Goal: Use online tool/utility: Utilize a website feature to perform a specific function

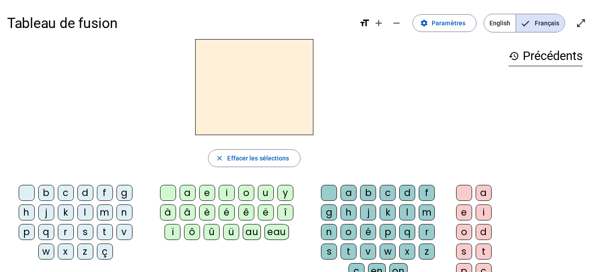
click at [128, 214] on div "n" at bounding box center [124, 212] width 16 height 16
click at [245, 192] on div "o" at bounding box center [246, 193] width 16 height 16
drag, startPoint x: 349, startPoint y: 253, endPoint x: 349, endPoint y: 247, distance: 5.8
click at [349, 253] on div "t" at bounding box center [349, 252] width 16 height 16
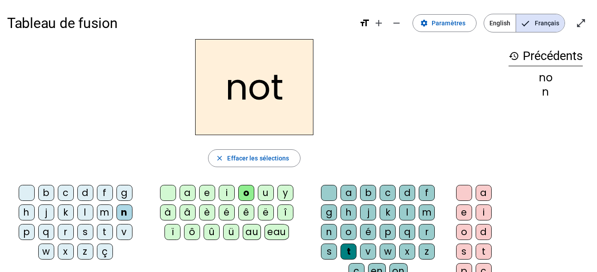
drag, startPoint x: 459, startPoint y: 214, endPoint x: 457, endPoint y: 208, distance: 7.2
click at [459, 213] on div "e" at bounding box center [464, 212] width 16 height 16
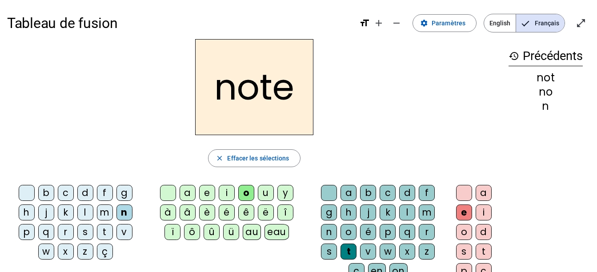
click at [120, 229] on div "v" at bounding box center [124, 232] width 16 height 16
drag, startPoint x: 229, startPoint y: 197, endPoint x: 218, endPoint y: 172, distance: 27.7
click at [231, 196] on div "i" at bounding box center [227, 193] width 16 height 16
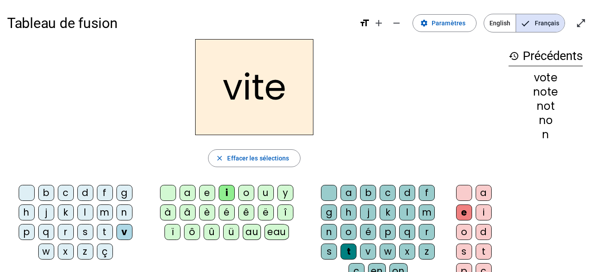
click at [405, 189] on div "d" at bounding box center [407, 193] width 16 height 16
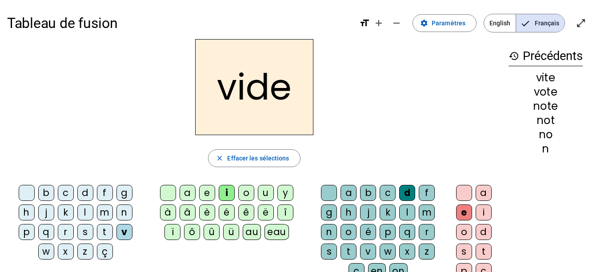
click at [62, 229] on div "r" at bounding box center [66, 232] width 16 height 16
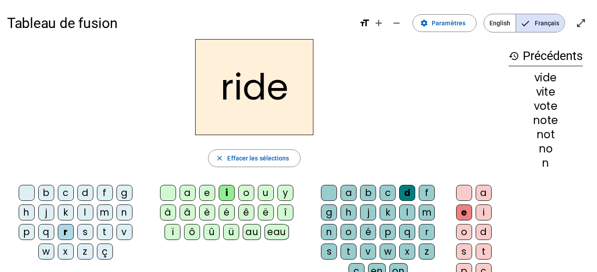
click at [262, 192] on div "u" at bounding box center [266, 193] width 16 height 16
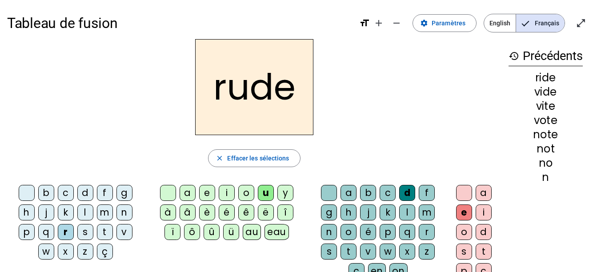
drag, startPoint x: 325, startPoint y: 250, endPoint x: 362, endPoint y: 131, distance: 124.4
click at [325, 249] on div "s" at bounding box center [329, 252] width 16 height 16
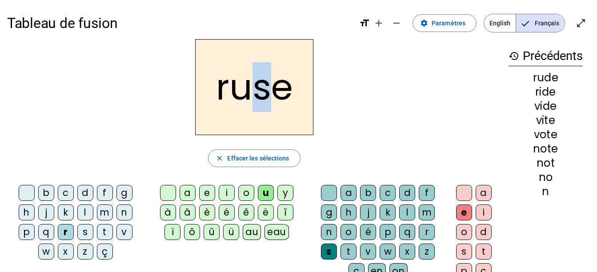
drag, startPoint x: 256, startPoint y: 89, endPoint x: 269, endPoint y: 92, distance: 14.1
click at [269, 92] on h2 "ruse" at bounding box center [254, 87] width 118 height 96
drag, startPoint x: 269, startPoint y: 92, endPoint x: 335, endPoint y: 116, distance: 69.6
click at [334, 115] on div "ruse" at bounding box center [254, 87] width 494 height 96
click at [104, 211] on div "m" at bounding box center [105, 212] width 16 height 16
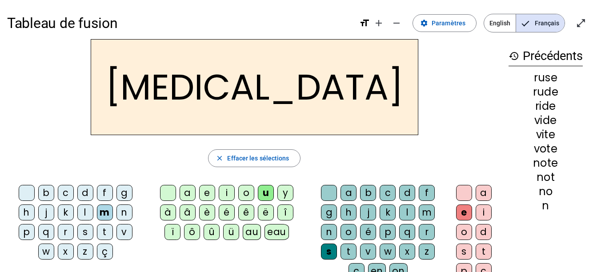
click at [48, 196] on div "b" at bounding box center [46, 193] width 16 height 16
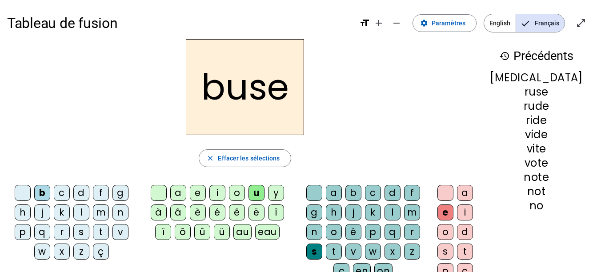
drag, startPoint x: 229, startPoint y: 196, endPoint x: 180, endPoint y: 136, distance: 77.7
click at [225, 196] on div "i" at bounding box center [217, 193] width 16 height 16
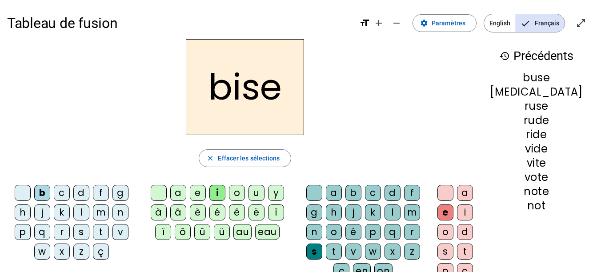
click at [186, 192] on div "a" at bounding box center [178, 193] width 16 height 16
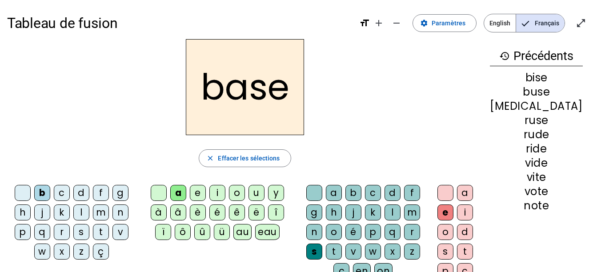
click at [453, 198] on div at bounding box center [445, 193] width 16 height 16
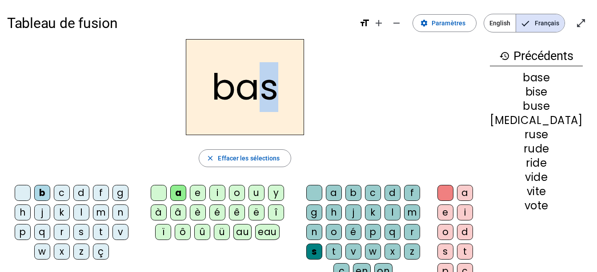
drag, startPoint x: 271, startPoint y: 97, endPoint x: 262, endPoint y: 97, distance: 8.5
click at [262, 97] on h2 "bas" at bounding box center [245, 87] width 118 height 96
drag, startPoint x: 262, startPoint y: 97, endPoint x: 333, endPoint y: 109, distance: 71.7
click at [344, 109] on div "bas" at bounding box center [245, 87] width 476 height 96
click at [323, 103] on div "bas" at bounding box center [245, 87] width 476 height 96
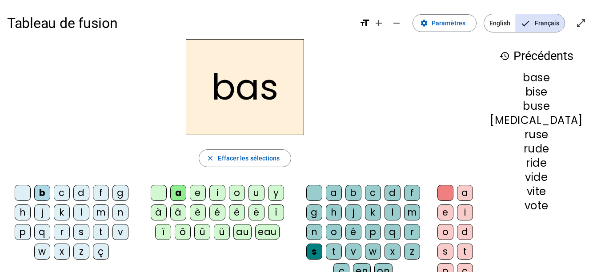
click at [28, 232] on div "p" at bounding box center [23, 232] width 16 height 16
